Goal: Information Seeking & Learning: Learn about a topic

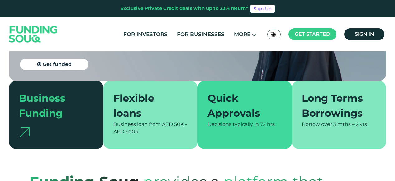
scroll to position [131, 0]
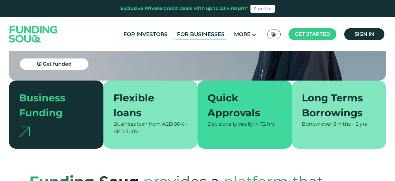
click at [208, 34] on link "For Businesses" at bounding box center [201, 34] width 51 height 10
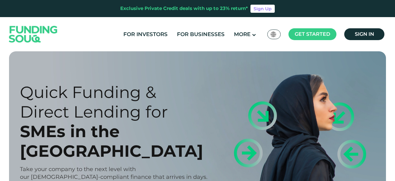
drag, startPoint x: 26, startPoint y: 93, endPoint x: 186, endPoint y: 132, distance: 165.6
click at [186, 133] on h1 "Quick Funding & Direct Lending for SMEs in the [GEOGRAPHIC_DATA]" at bounding box center [114, 122] width 189 height 79
click at [154, 33] on link "For Investors" at bounding box center [145, 34] width 47 height 10
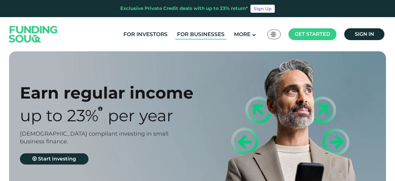
click at [198, 31] on link "For Businesses" at bounding box center [201, 34] width 51 height 10
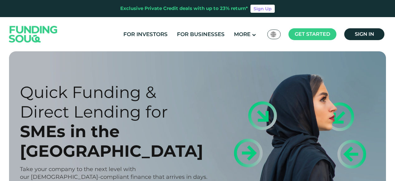
drag, startPoint x: 22, startPoint y: 93, endPoint x: 187, endPoint y: 144, distance: 172.6
click at [187, 144] on h1 "Quick Funding & Direct Lending for SMEs in the [GEOGRAPHIC_DATA]" at bounding box center [114, 122] width 189 height 79
copy h1 "Quick Funding & Direct Lending for SMEs in the [GEOGRAPHIC_DATA]"
